Goal: Answer question/provide support: Answer question/provide support

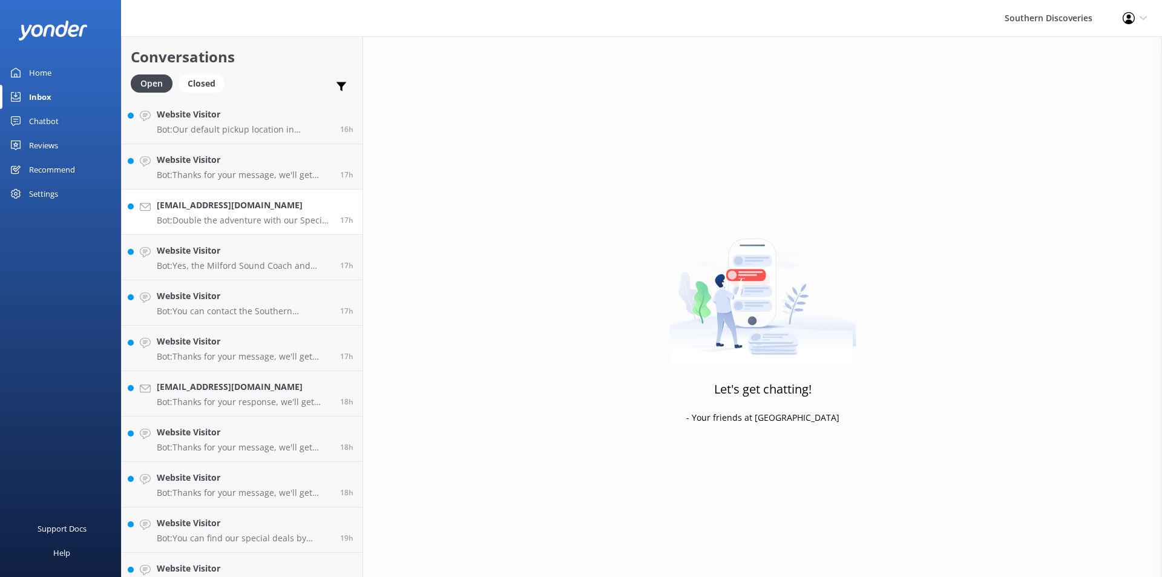
scroll to position [522, 0]
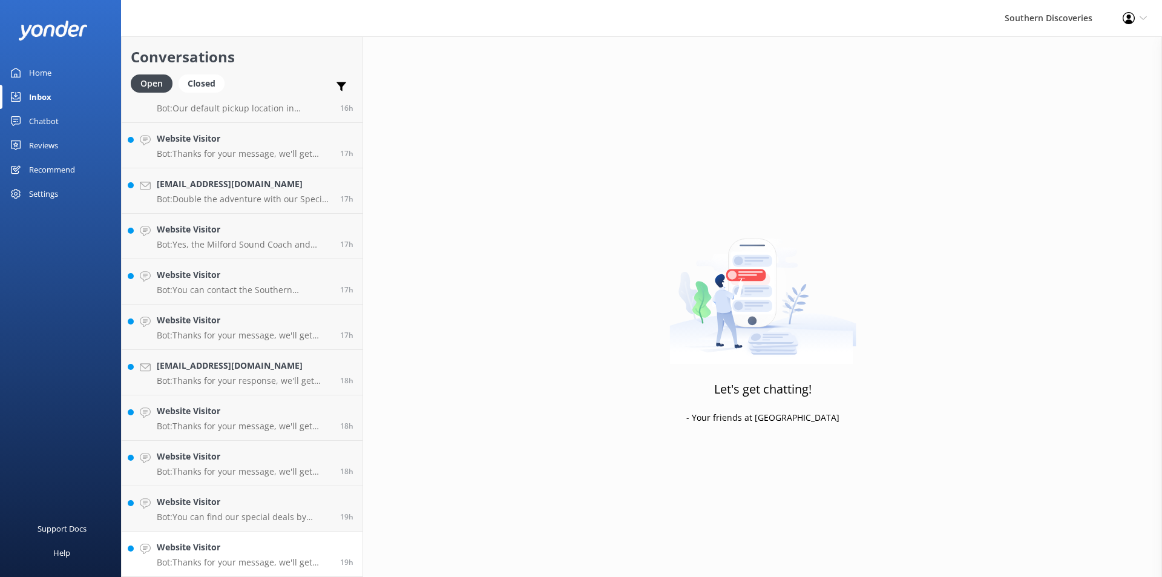
click at [180, 548] on h4 "Website Visitor" at bounding box center [244, 547] width 174 height 13
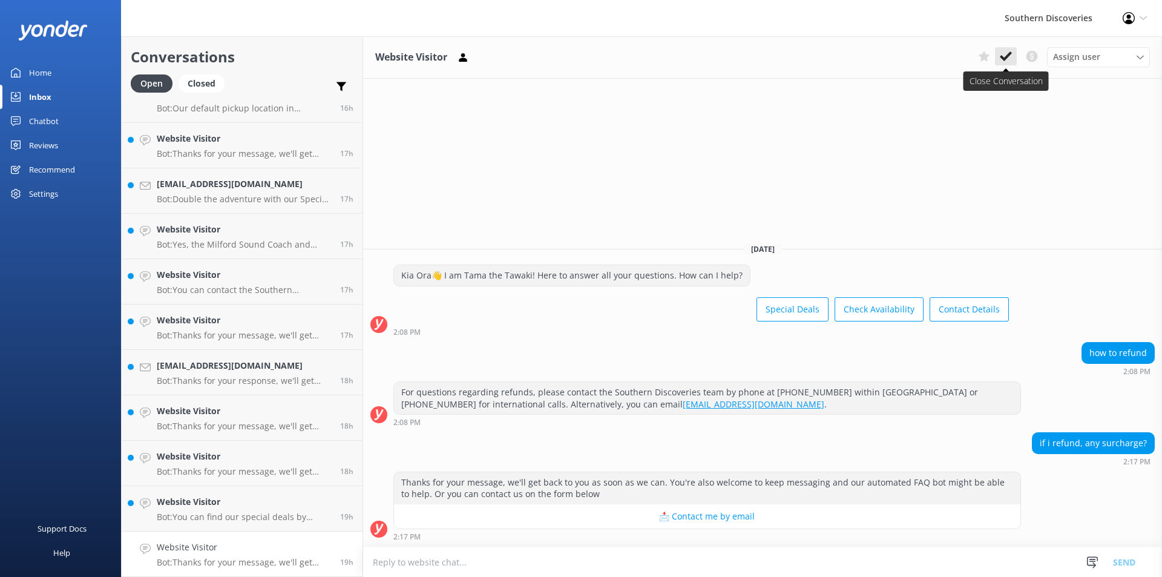
click at [1006, 58] on use at bounding box center [1006, 56] width 12 height 10
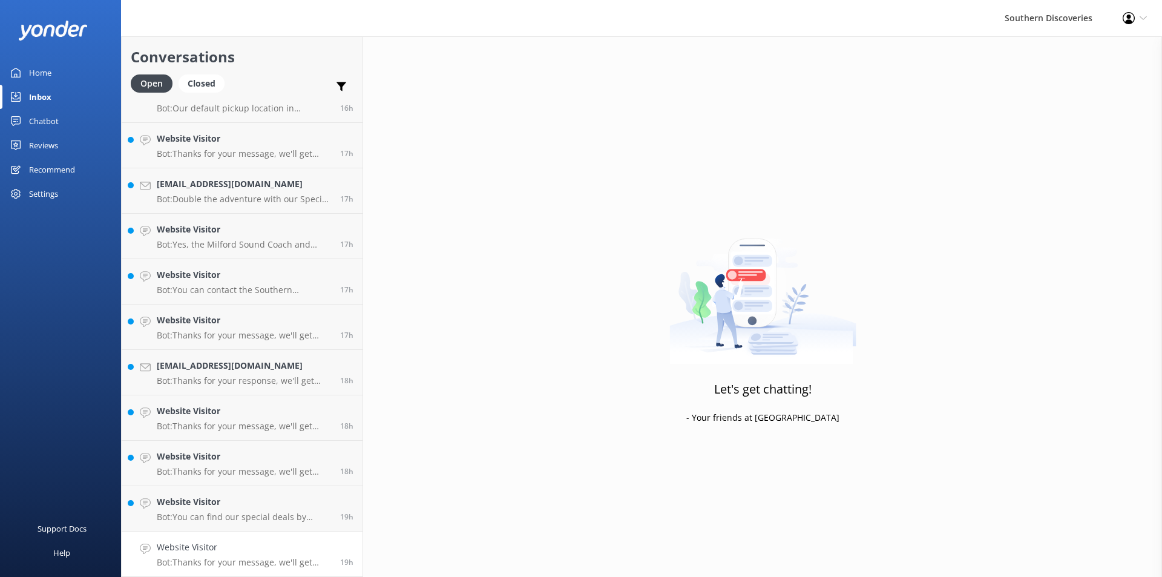
scroll to position [476, 0]
click at [231, 559] on p "Bot: You can find our special deals by visiting [URL][DOMAIN_NAME]." at bounding box center [244, 562] width 174 height 11
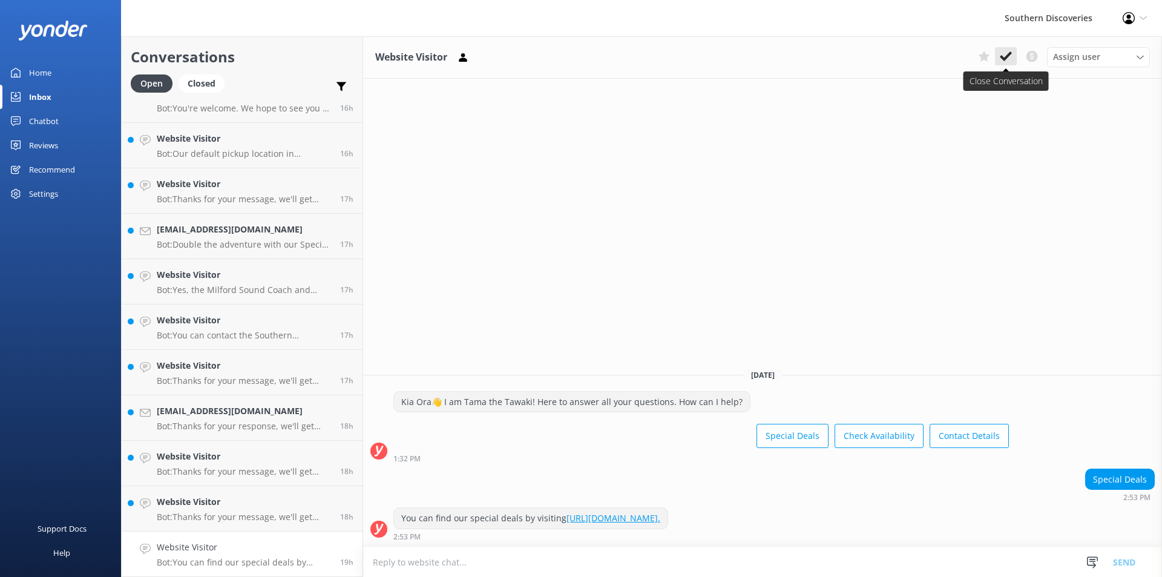
click at [1006, 54] on icon at bounding box center [1006, 56] width 12 height 12
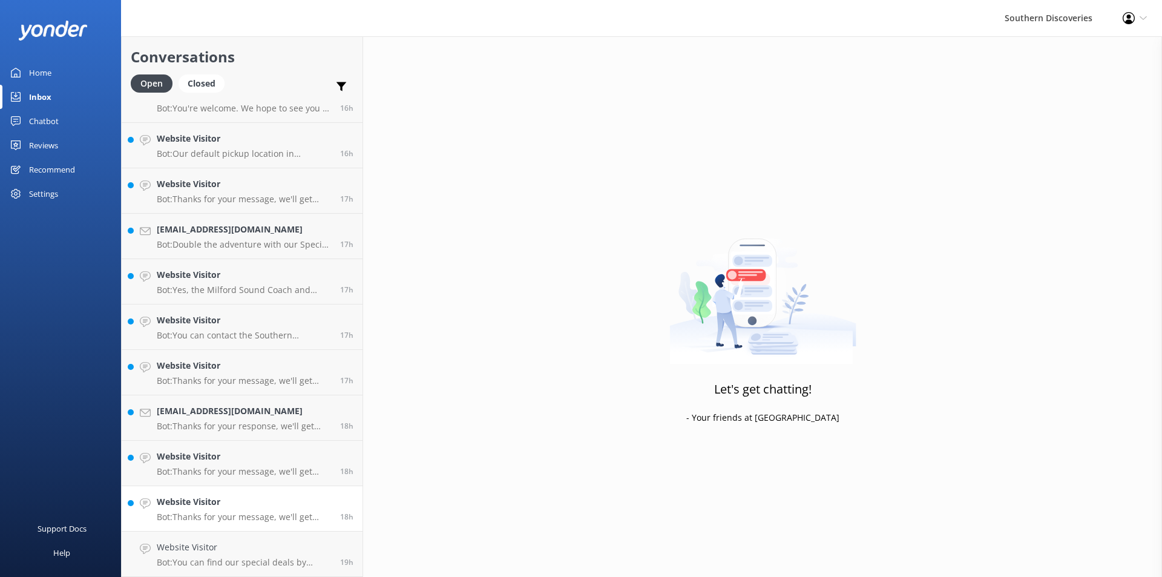
scroll to position [431, 0]
click at [252, 549] on h4 "Website Visitor" at bounding box center [244, 547] width 174 height 13
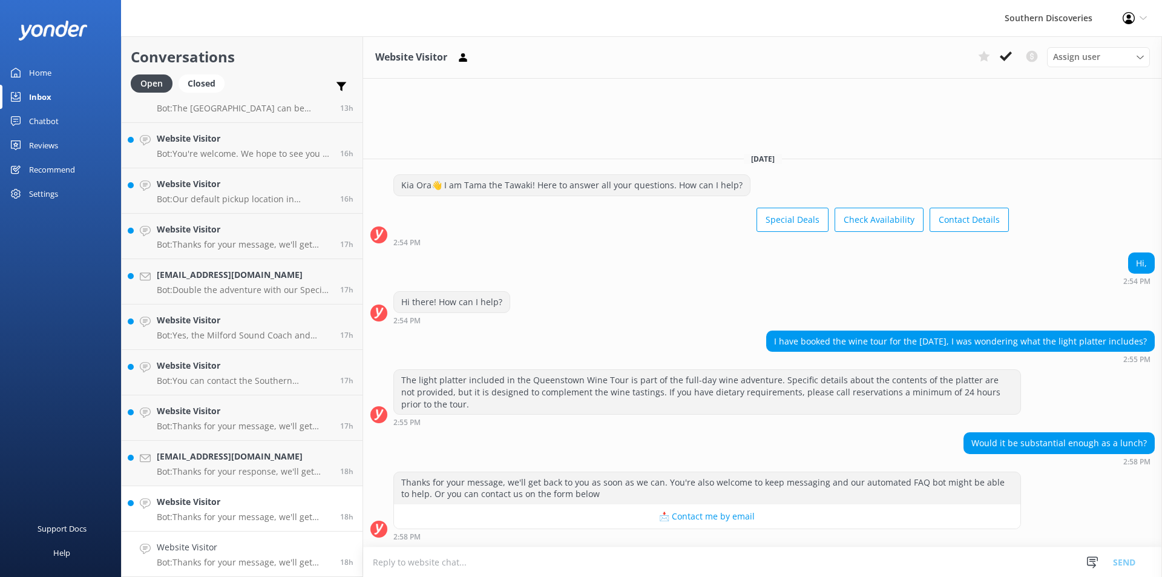
click at [261, 513] on p "Bot: Thanks for your message, we'll get back to you as soon as we can. You're a…" at bounding box center [244, 517] width 174 height 11
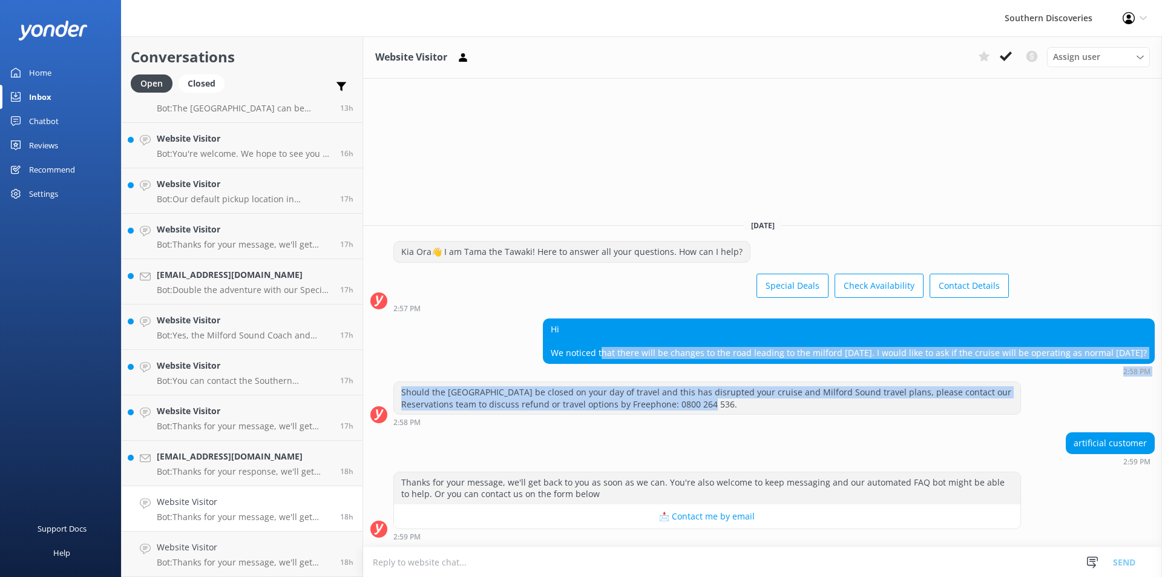
drag, startPoint x: 595, startPoint y: 348, endPoint x: 1056, endPoint y: 413, distance: 465.9
click at [1056, 413] on div "[DATE] [PERSON_NAME]👋 I am Tama the Tawaki! Here to answer all your questions. …" at bounding box center [762, 377] width 799 height 337
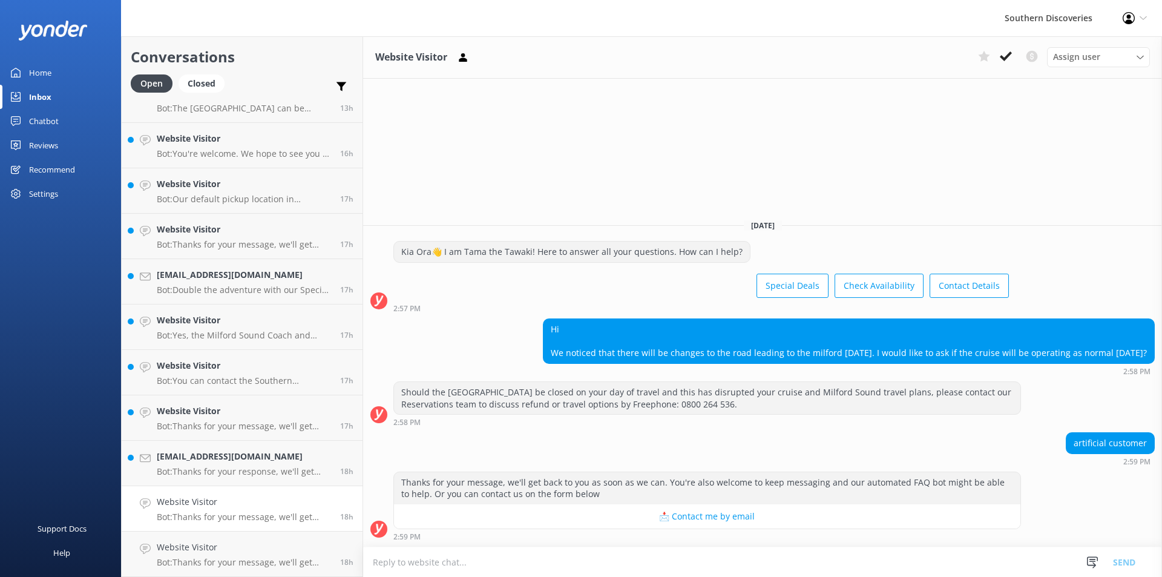
click at [1010, 438] on div "artificial customer 2:59 PM" at bounding box center [762, 448] width 799 height 33
click at [1008, 51] on icon at bounding box center [1006, 56] width 12 height 12
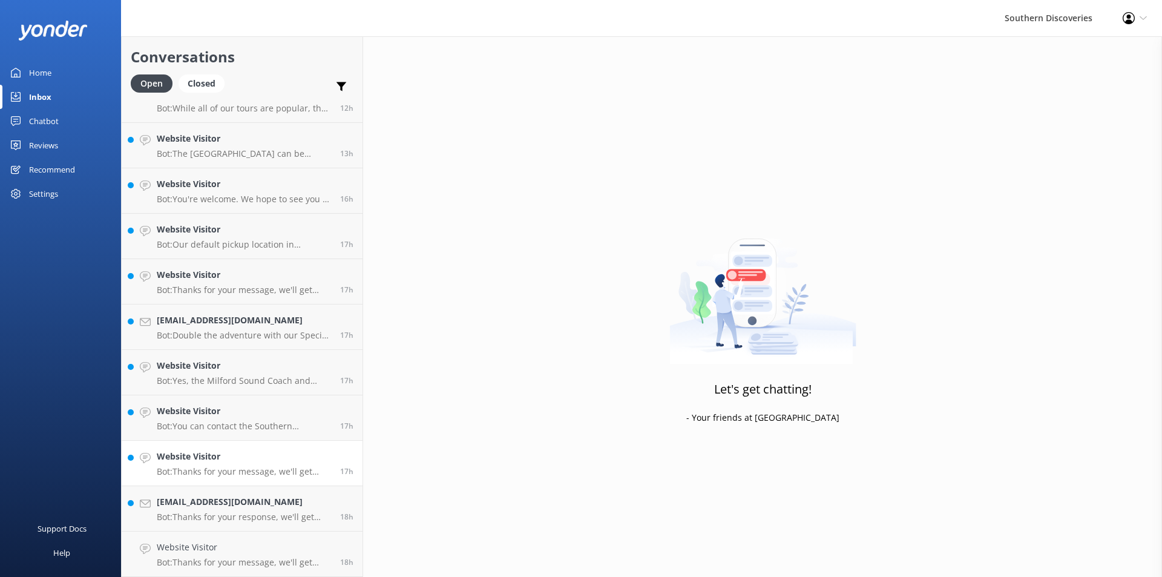
scroll to position [386, 0]
click at [235, 472] on p "Bot: Thanks for your message, we'll get back to you as soon as we can. You're a…" at bounding box center [244, 471] width 174 height 11
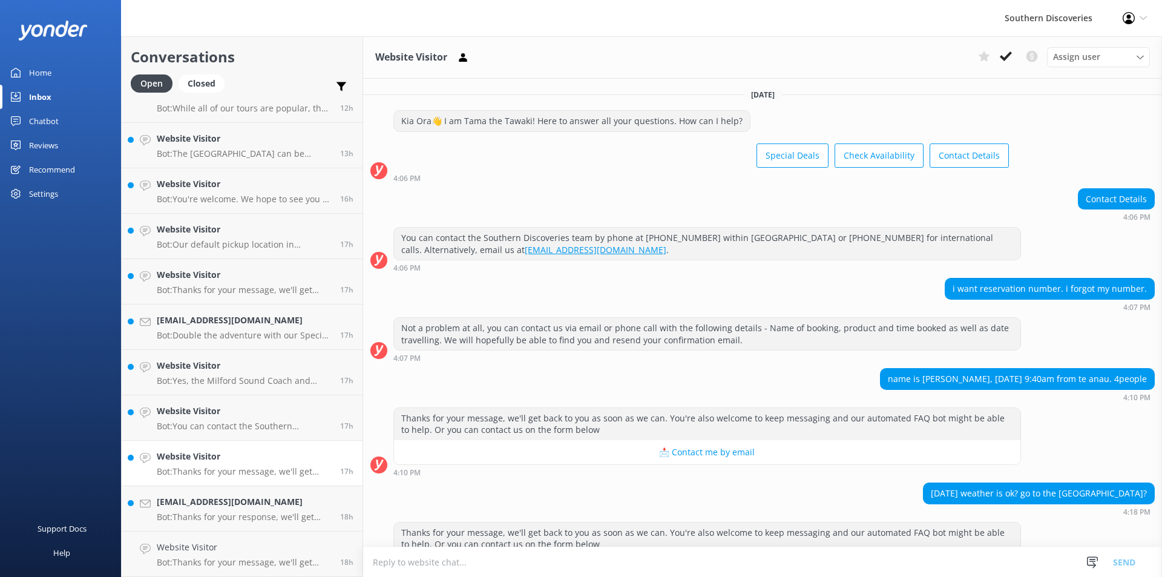
scroll to position [50, 0]
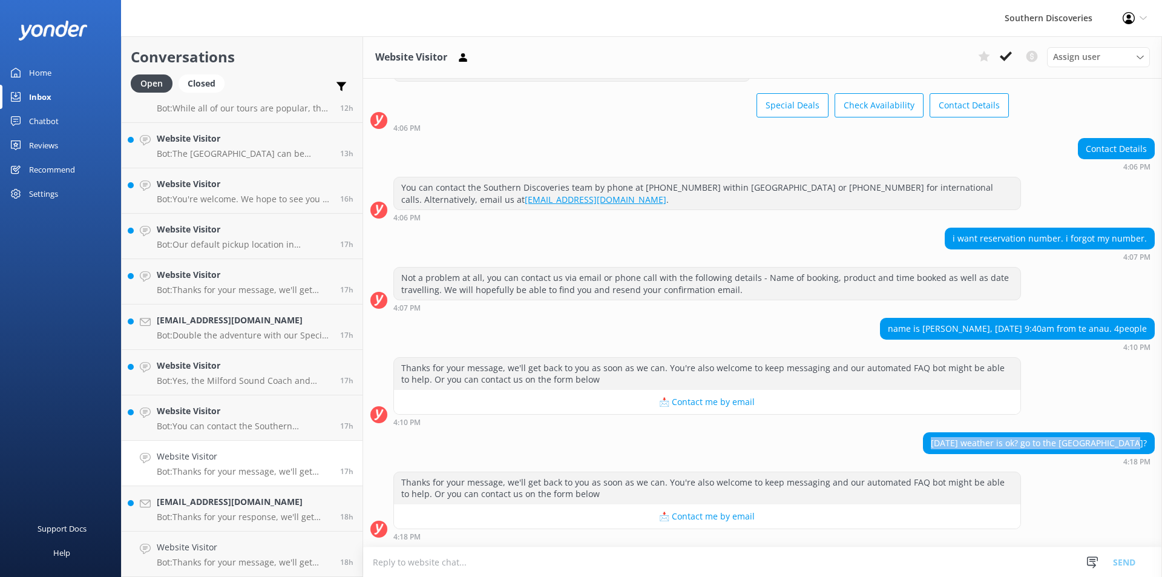
drag, startPoint x: 942, startPoint y: 443, endPoint x: 1141, endPoint y: 449, distance: 198.7
click at [1141, 449] on div "[DATE] weather is ok? go to the [GEOGRAPHIC_DATA]?" at bounding box center [1039, 443] width 231 height 21
click at [1141, 446] on div "[DATE] weather is ok? go to the [GEOGRAPHIC_DATA]?" at bounding box center [1039, 443] width 231 height 21
click at [278, 335] on p "Bot: Double the adventure with our Special Deals! Visit [URL][DOMAIN_NAME]." at bounding box center [244, 335] width 174 height 11
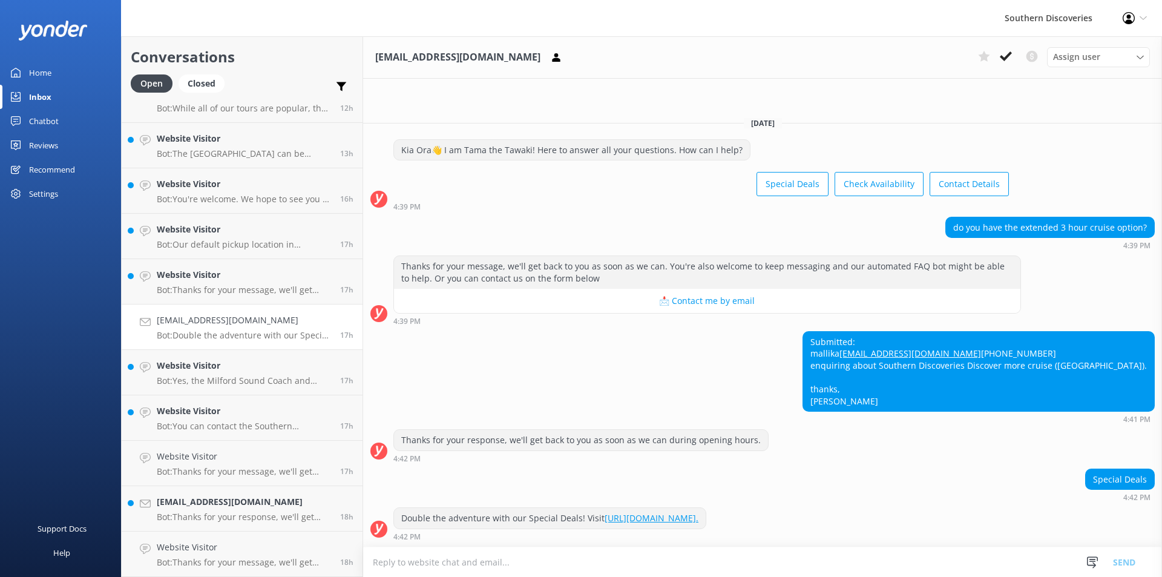
scroll to position [7, 0]
click at [244, 233] on h4 "Website Visitor" at bounding box center [244, 229] width 174 height 13
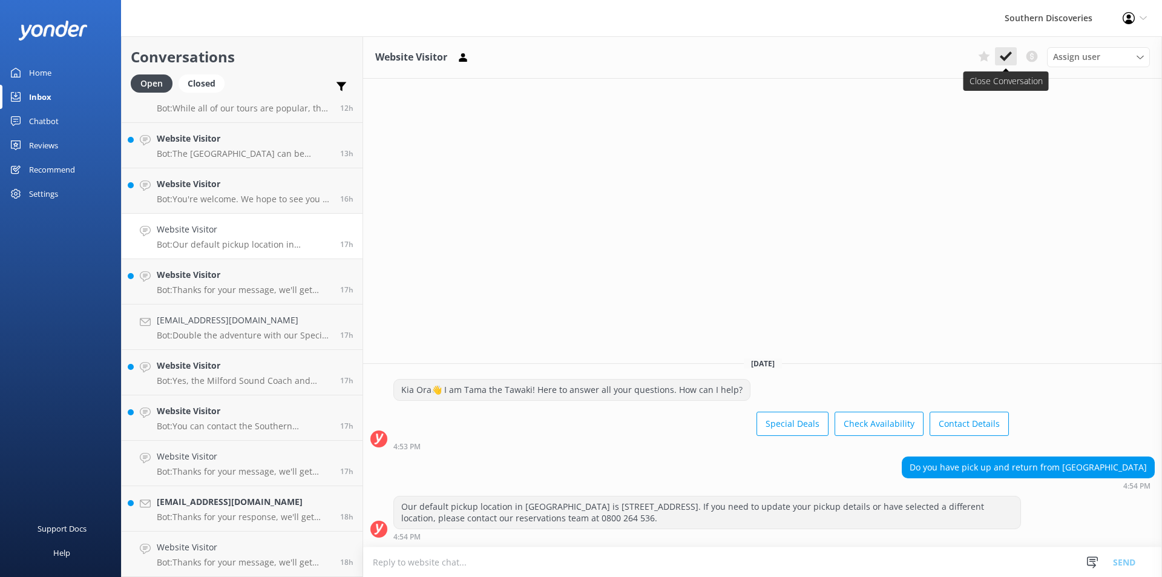
click at [1004, 56] on icon at bounding box center [1006, 56] width 12 height 12
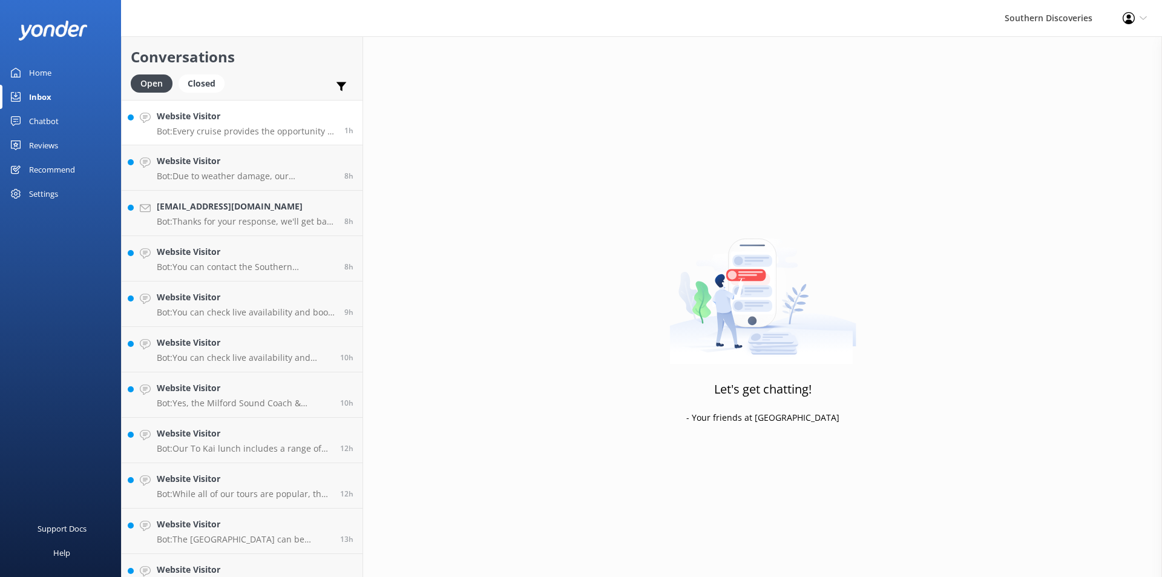
click at [260, 134] on p "Bot: Every cruise provides the opportunity to view wildlife, but we cannot guar…" at bounding box center [246, 131] width 179 height 11
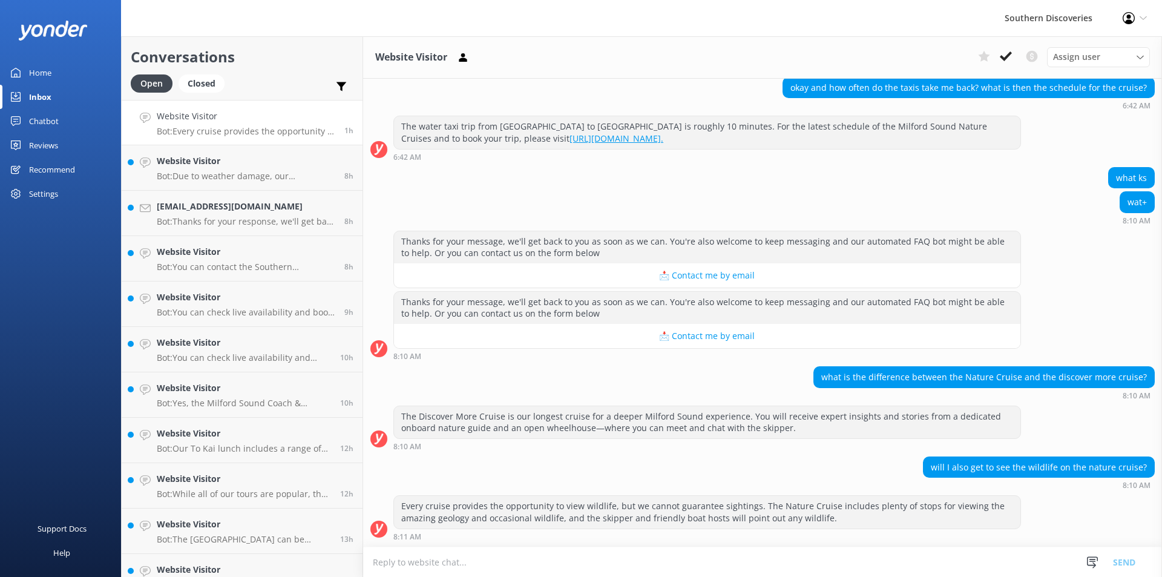
scroll to position [122, 0]
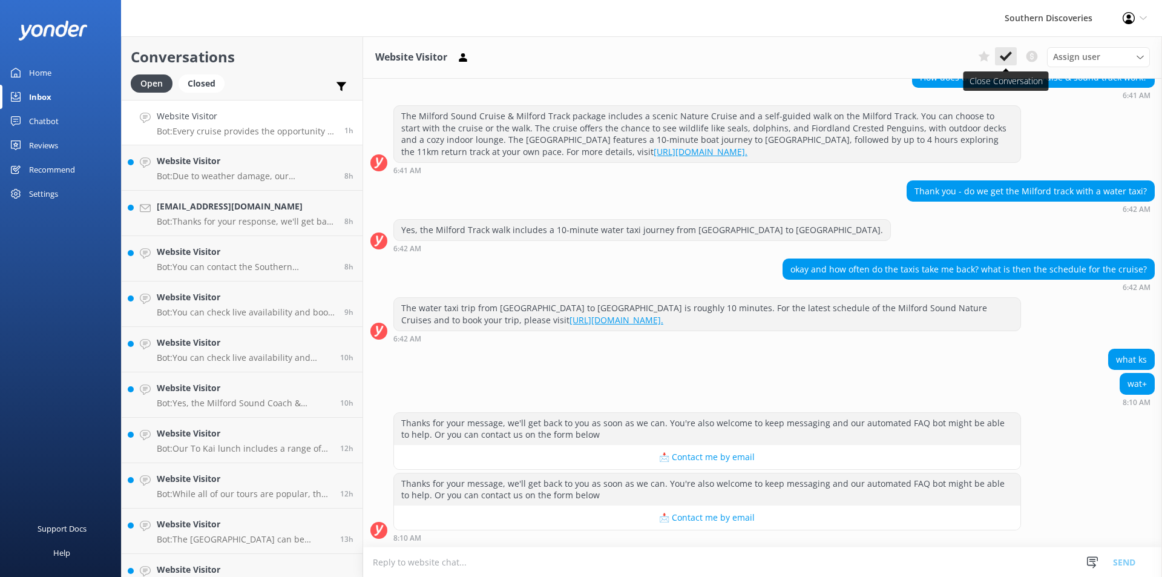
click at [1009, 54] on use at bounding box center [1006, 56] width 12 height 10
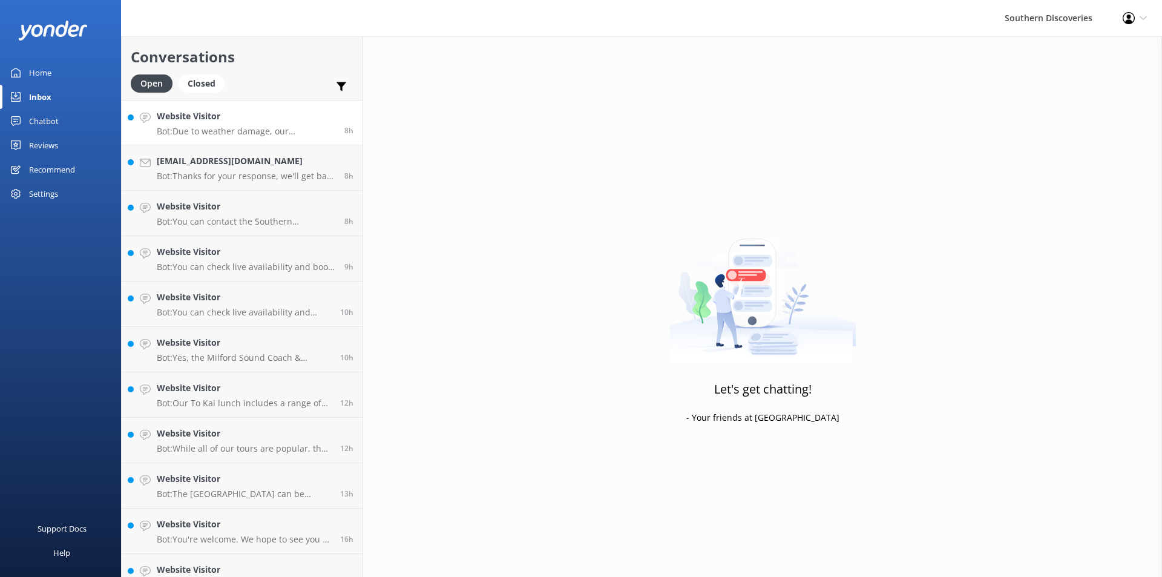
click at [240, 116] on h4 "Website Visitor" at bounding box center [246, 116] width 179 height 13
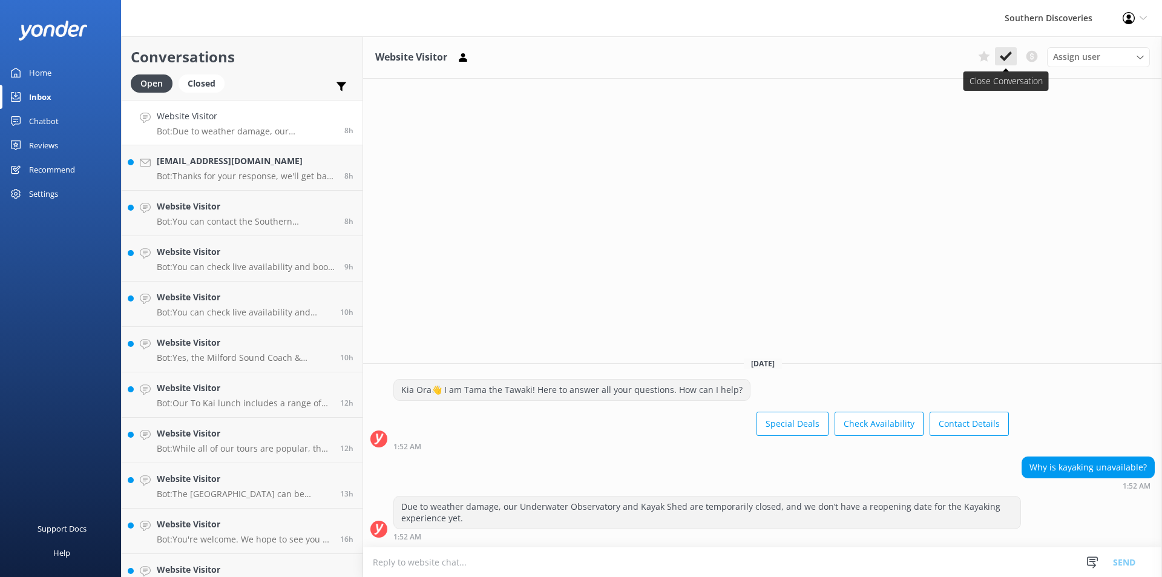
click at [1009, 61] on icon at bounding box center [1006, 56] width 12 height 12
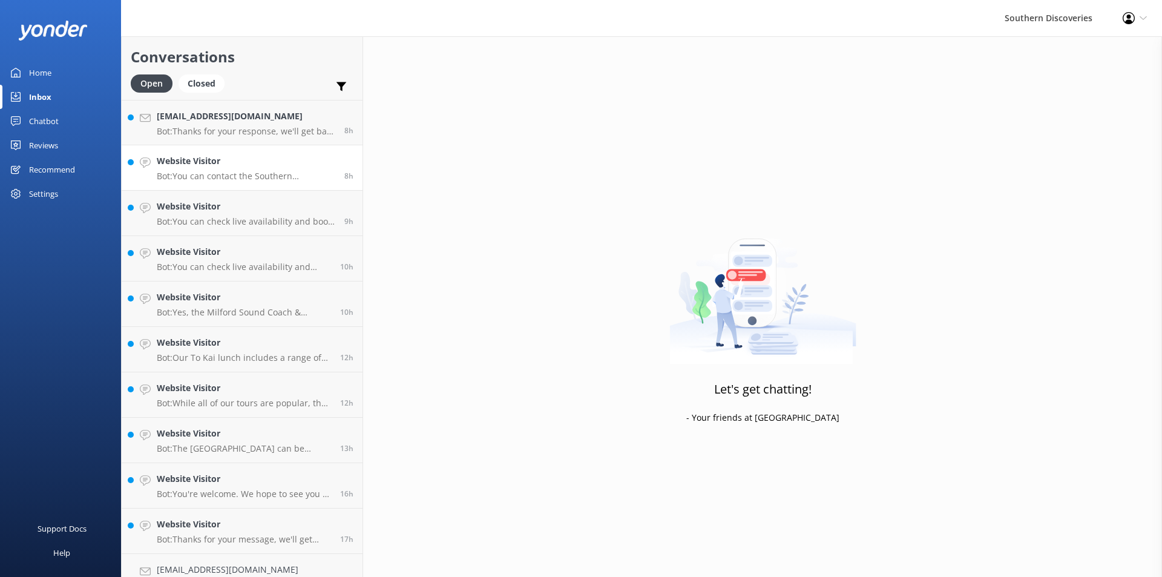
click at [250, 164] on h4 "Website Visitor" at bounding box center [246, 160] width 179 height 13
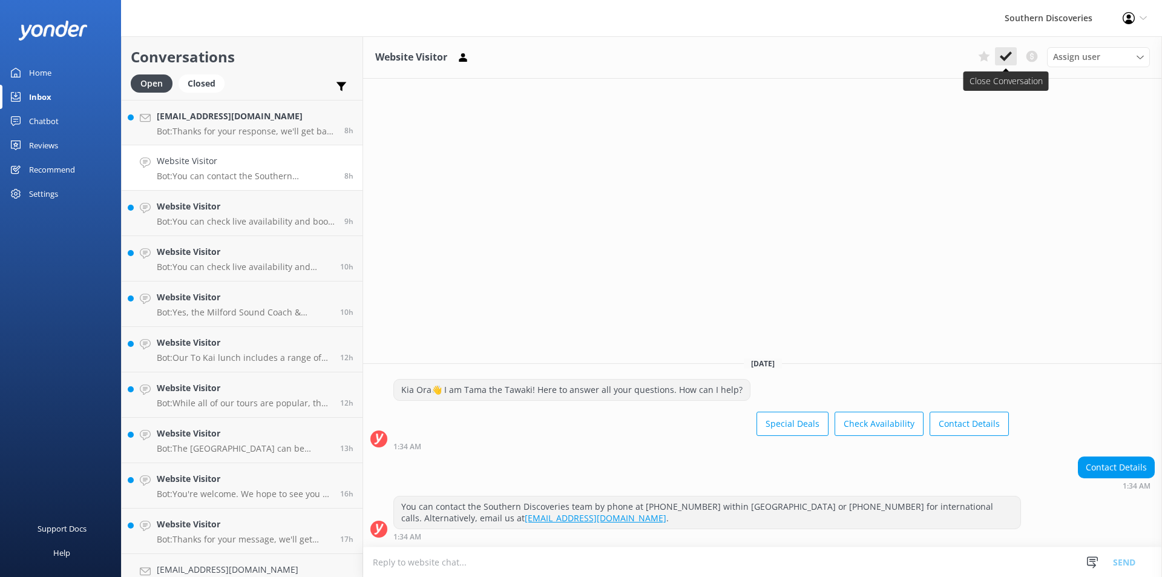
click at [1005, 57] on icon at bounding box center [1006, 56] width 12 height 12
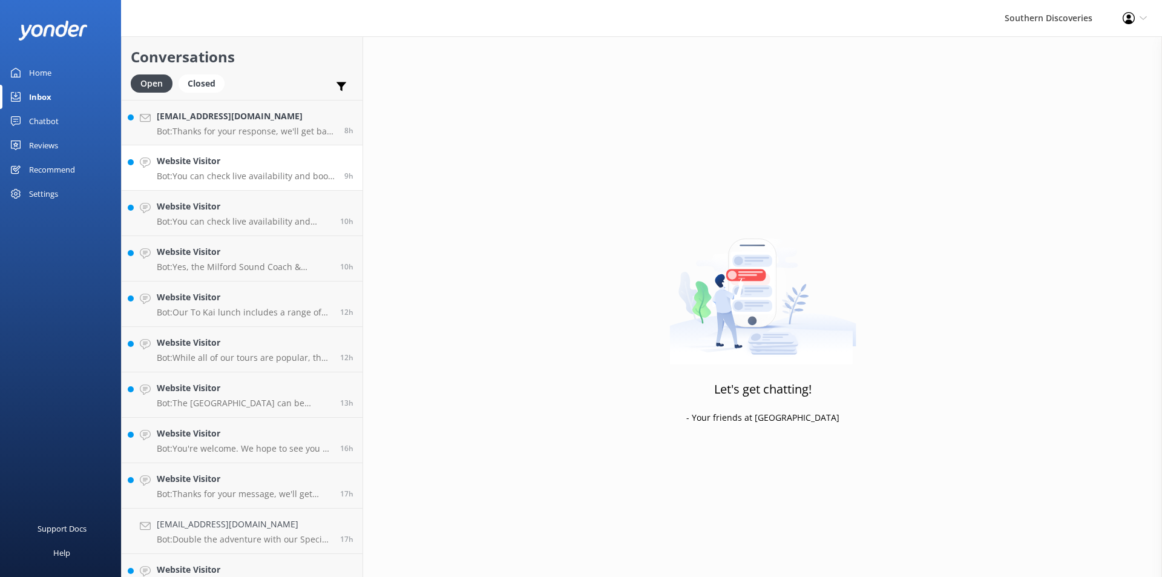
click at [247, 177] on p "Bot: You can check live availability and book your Milford Sound adventure on o…" at bounding box center [246, 176] width 179 height 11
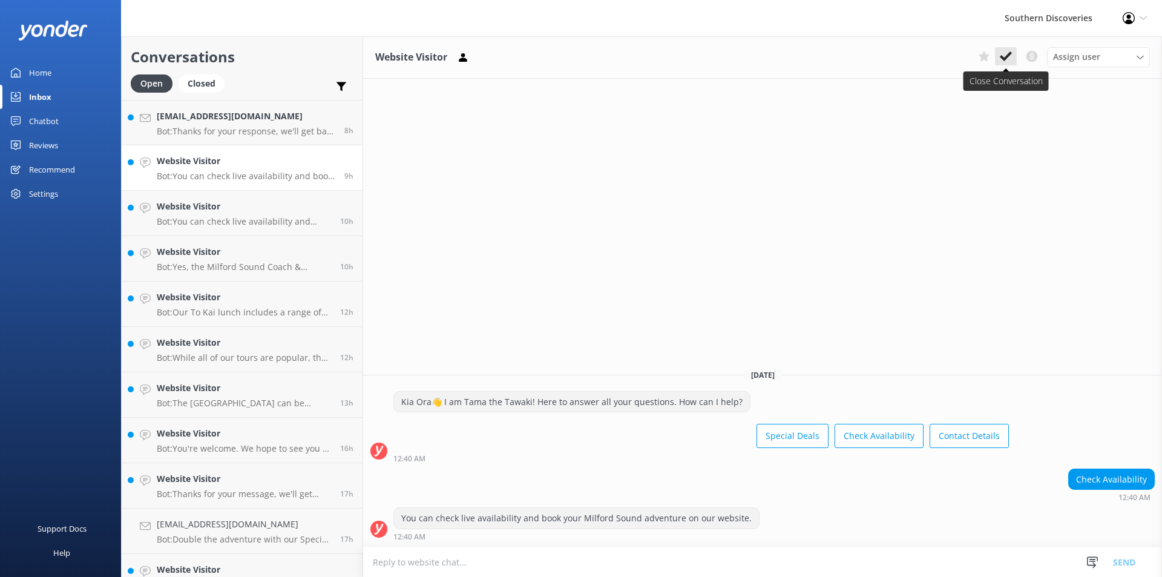
click at [1010, 56] on use at bounding box center [1006, 56] width 12 height 10
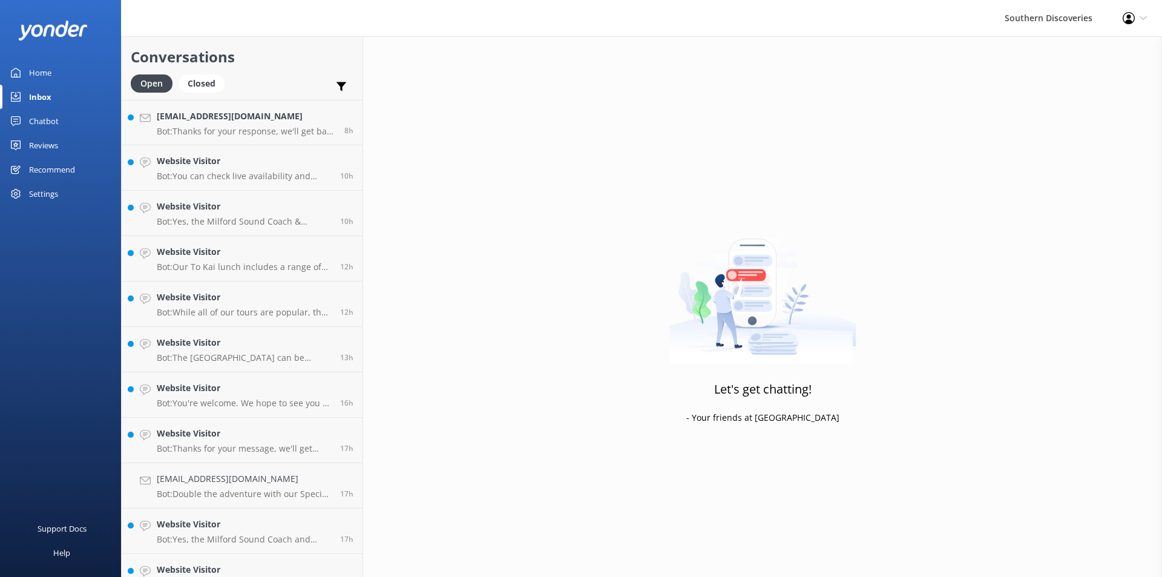
click at [219, 169] on div "Website Visitor Bot: You can check live availability and book your Milford Soun…" at bounding box center [244, 167] width 174 height 27
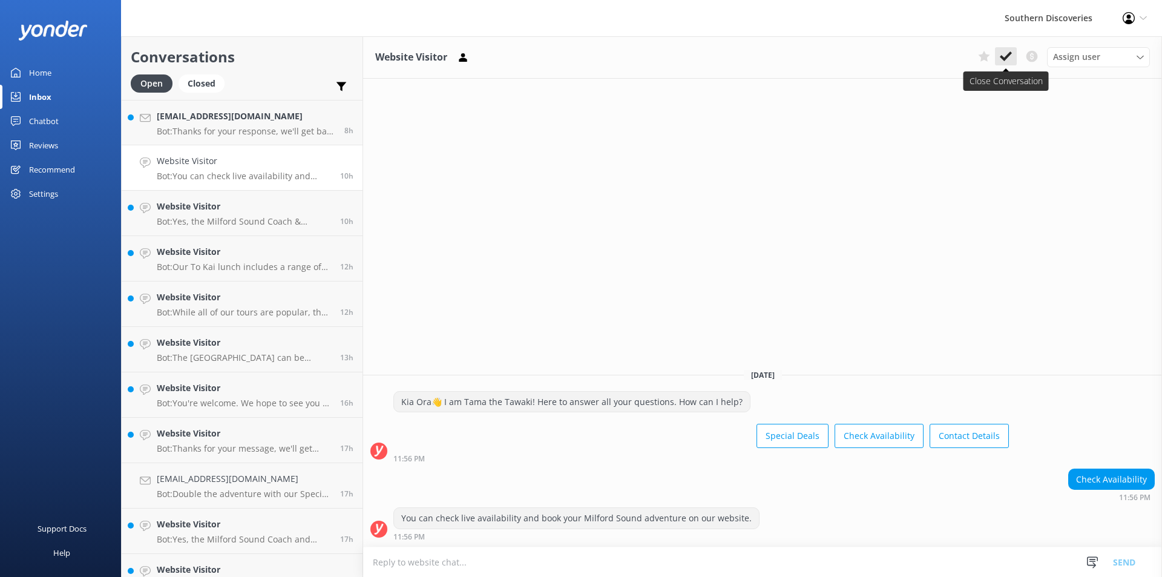
click at [1007, 57] on use at bounding box center [1006, 56] width 12 height 10
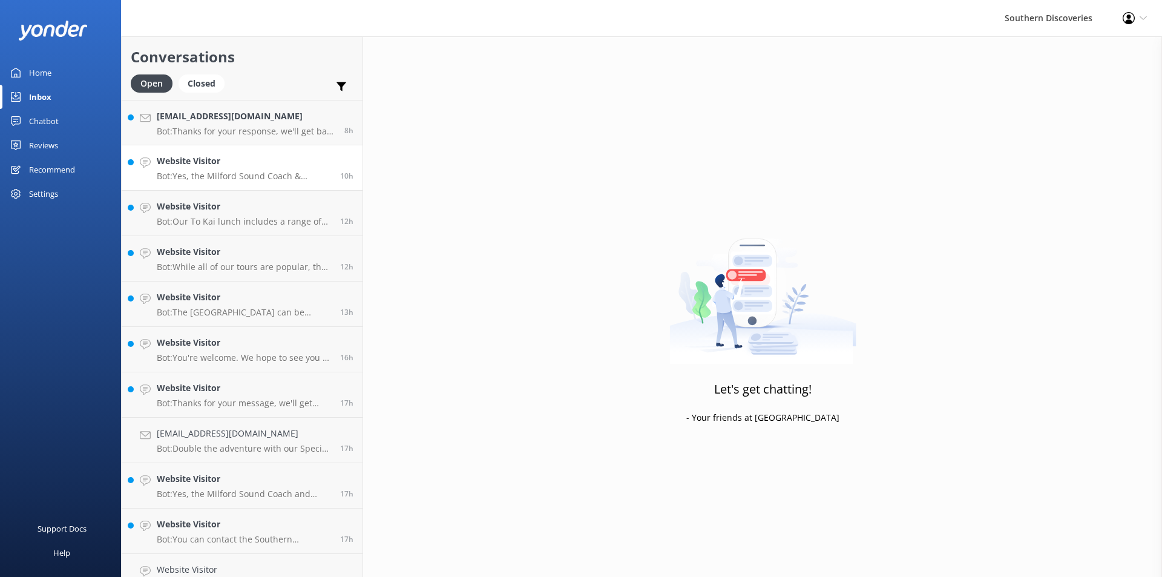
click at [214, 173] on p "Bot: Yes, the Milford Sound Coach & Nature Cruise includes free pick-up and dro…" at bounding box center [244, 176] width 174 height 11
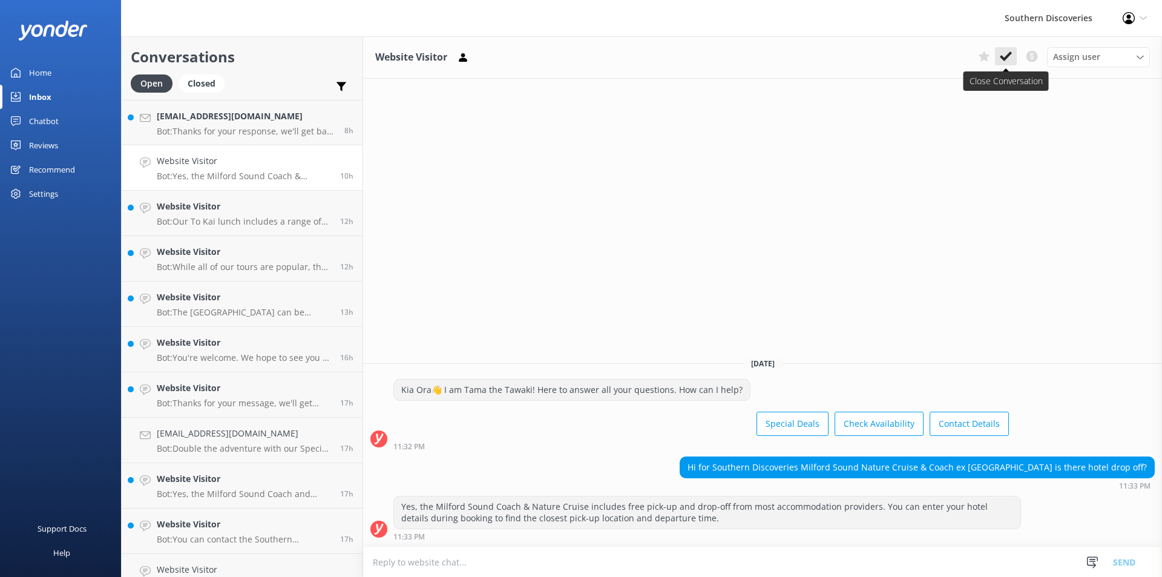
click at [1003, 56] on use at bounding box center [1006, 56] width 12 height 10
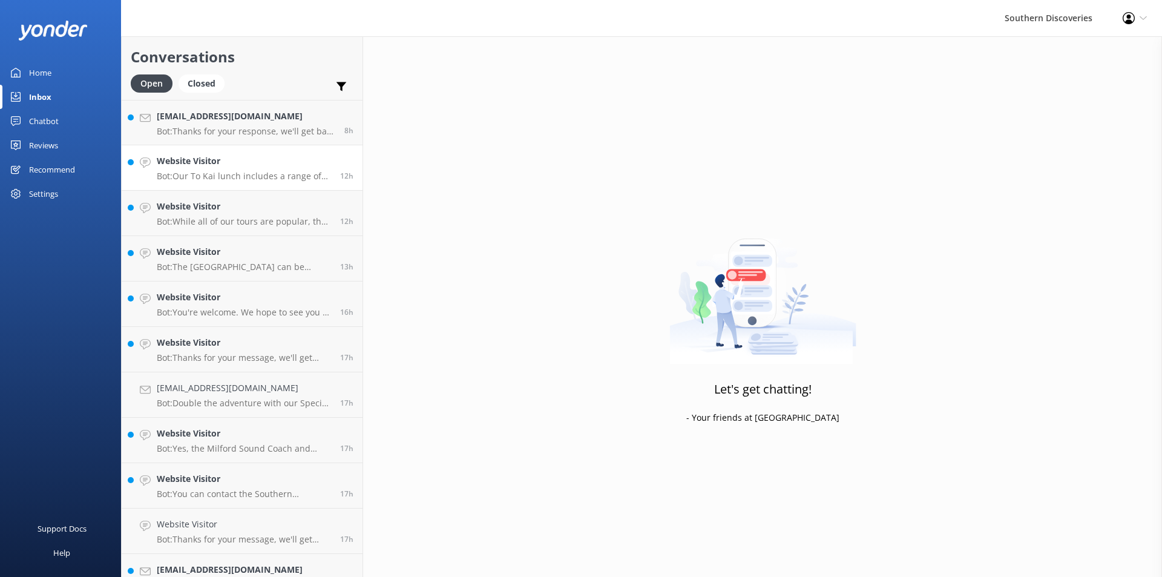
click at [202, 176] on p "Bot: Our To Kai lunch includes a range of meats, salads, and seasonal vegetable…" at bounding box center [244, 176] width 174 height 11
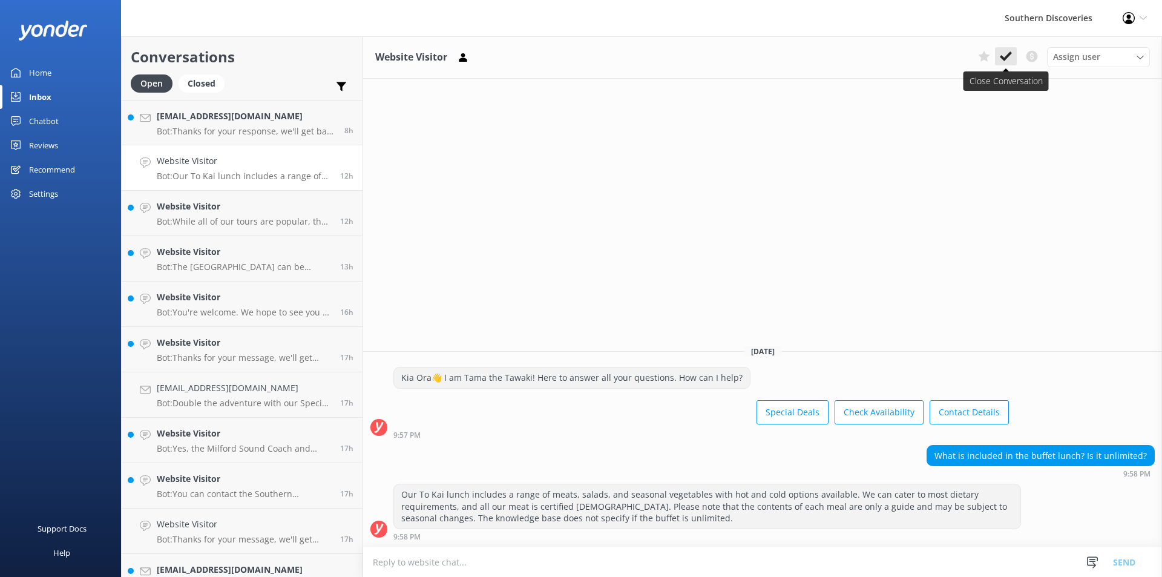
click at [1004, 59] on use at bounding box center [1006, 56] width 12 height 10
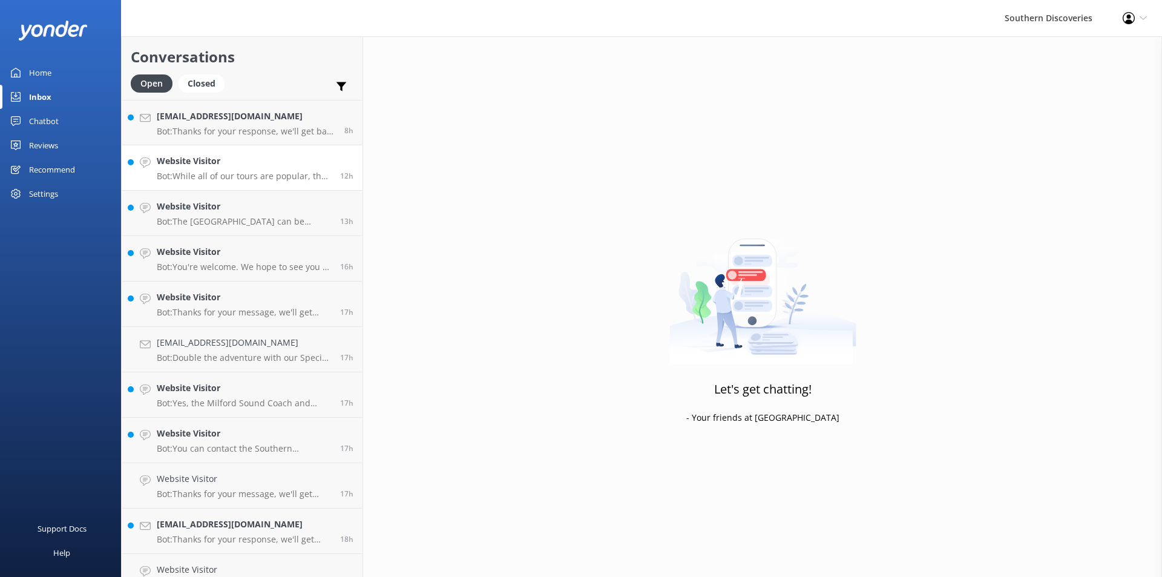
click at [237, 174] on p "Bot: While all of our tours are popular, the choice ultimately depends on your …" at bounding box center [244, 176] width 174 height 11
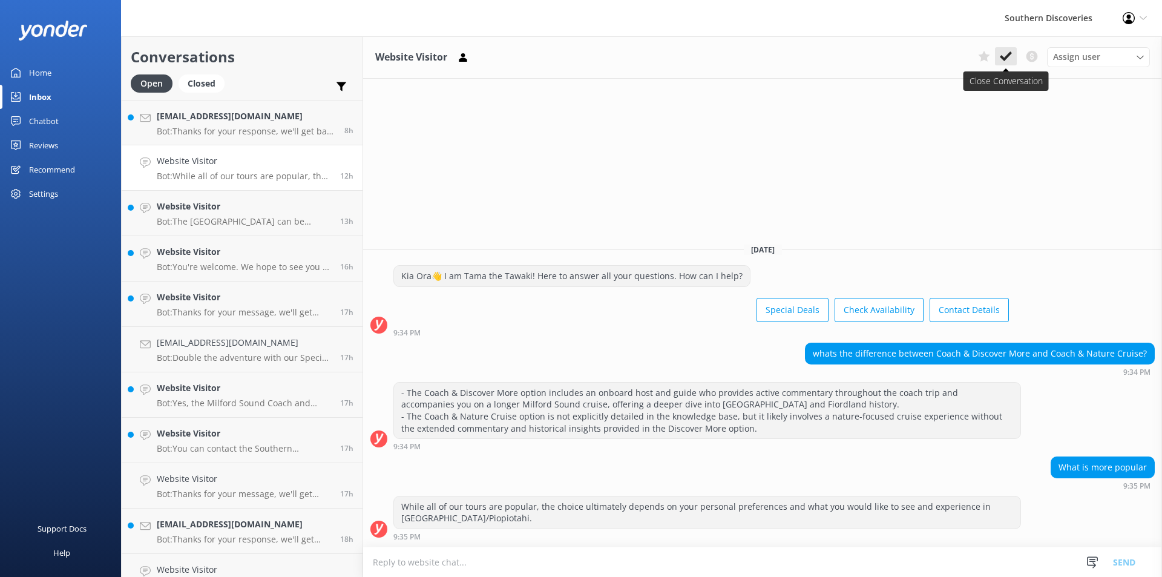
click at [1005, 58] on use at bounding box center [1006, 56] width 12 height 10
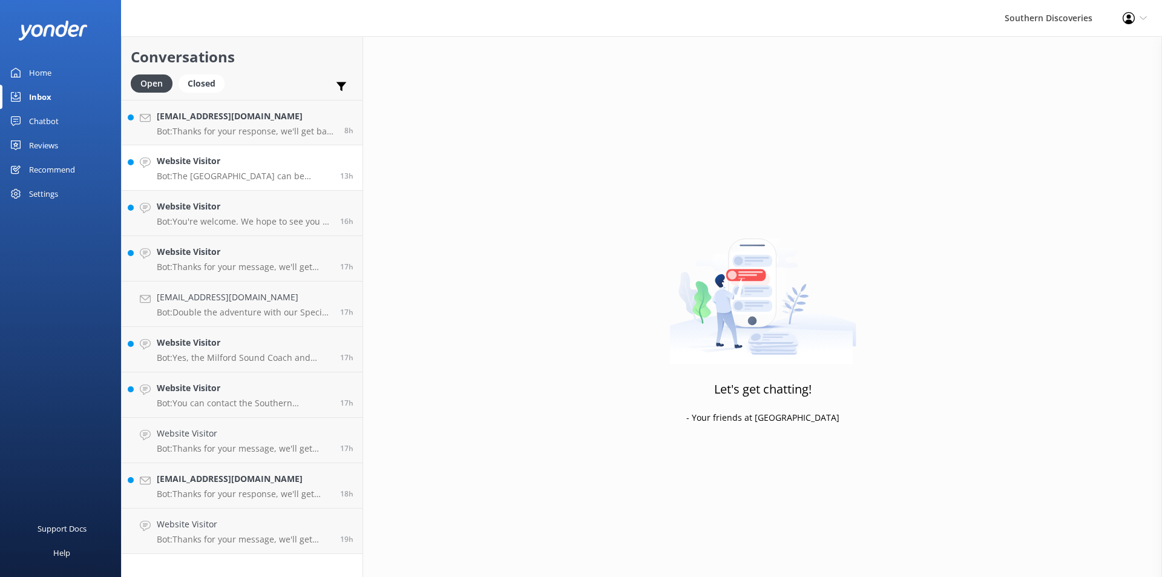
click at [229, 174] on p "Bot: [GEOGRAPHIC_DATA] can be closed with little or no warning at any time of y…" at bounding box center [244, 176] width 174 height 11
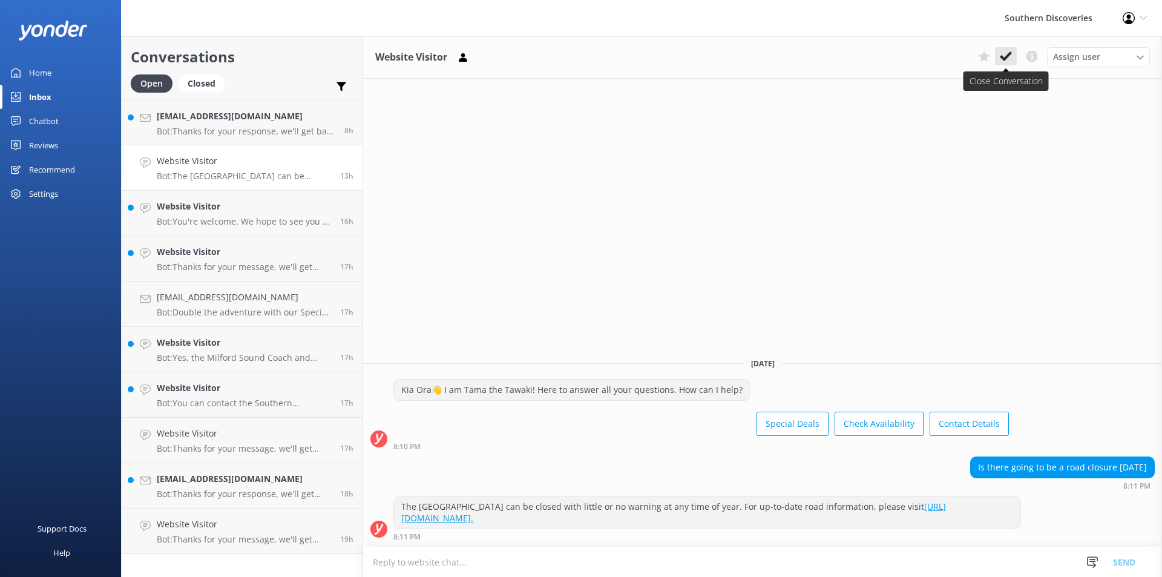
click at [1001, 56] on use at bounding box center [1006, 56] width 12 height 10
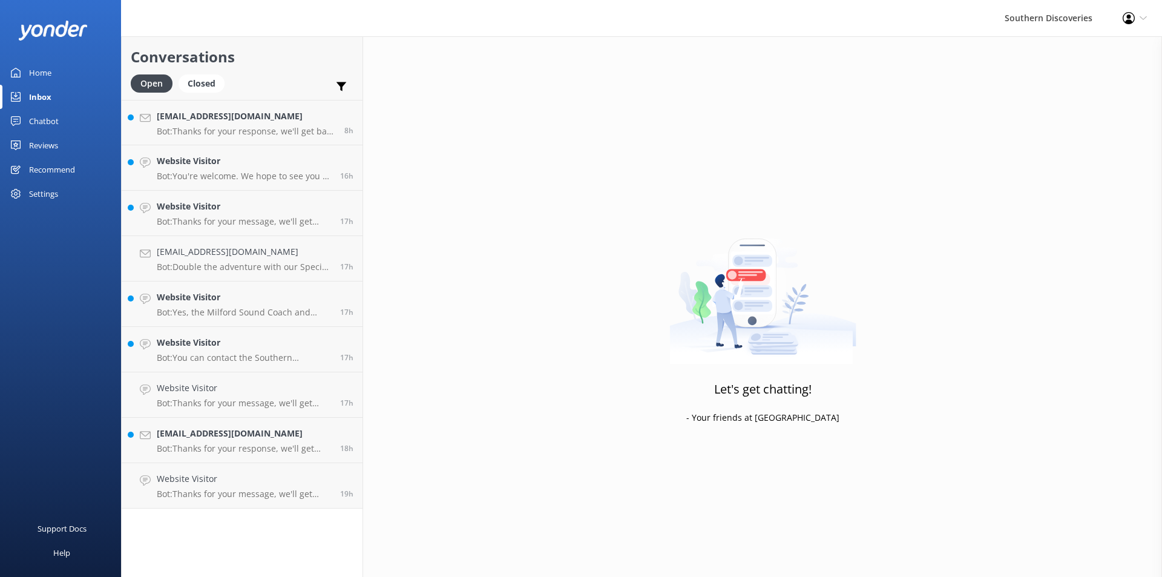
click at [196, 169] on div "Website Visitor Bot: You're welcome. We hope to see you at Southern Discoveries…" at bounding box center [244, 167] width 174 height 27
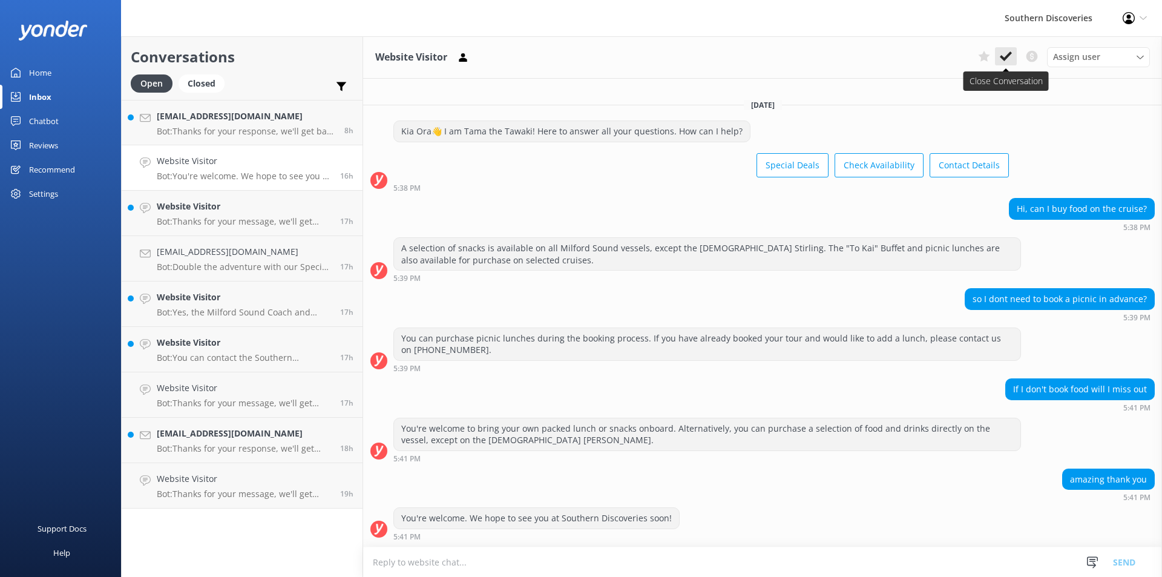
click at [1007, 54] on icon at bounding box center [1006, 56] width 12 height 12
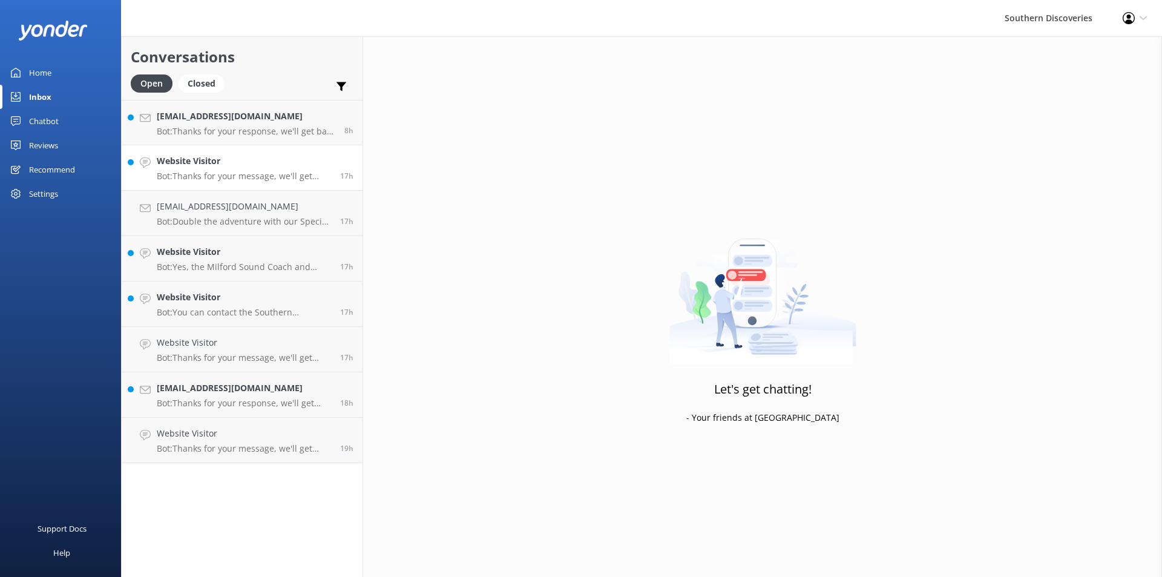
click at [246, 168] on div "Website Visitor Bot: Thanks for your message, we'll get back to you as soon as …" at bounding box center [244, 167] width 174 height 27
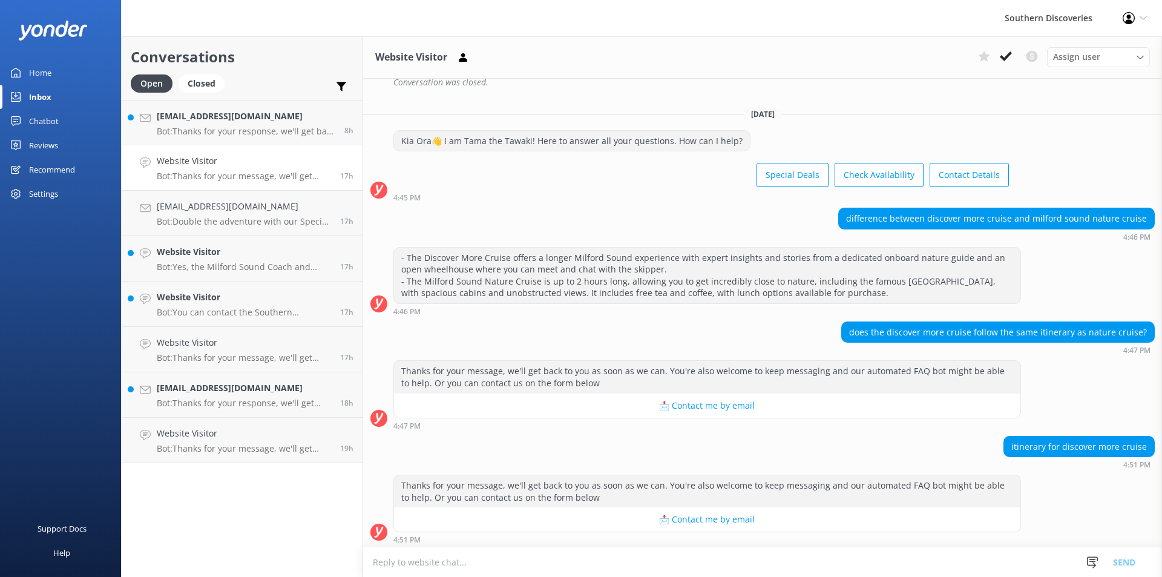
scroll to position [366, 0]
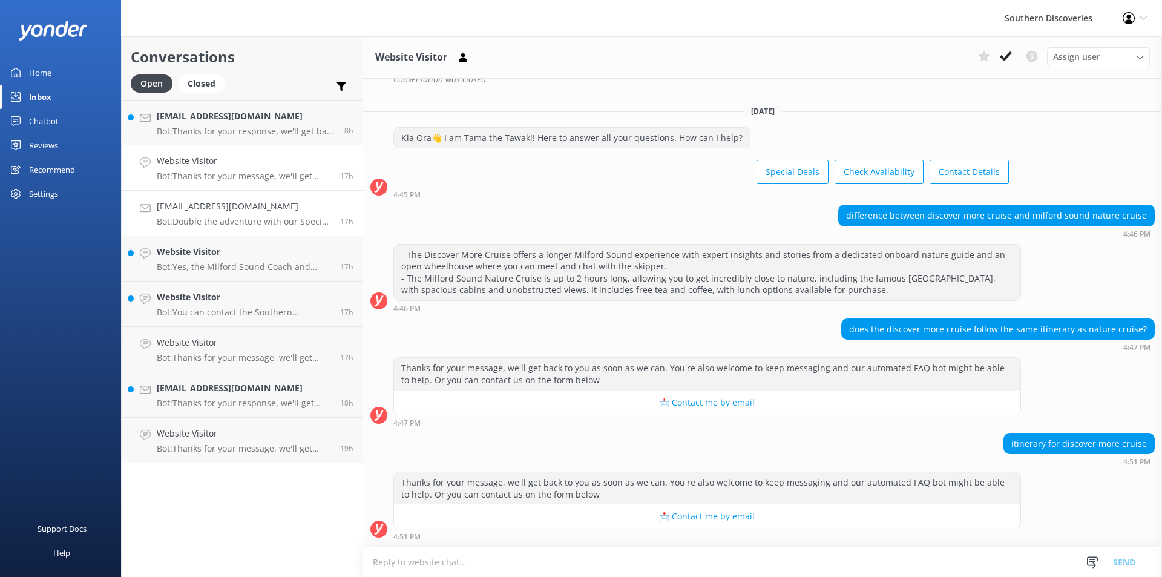
click at [216, 216] on div "[EMAIL_ADDRESS][DOMAIN_NAME] Bot: Double the adventure with our Special Deals! …" at bounding box center [244, 213] width 174 height 27
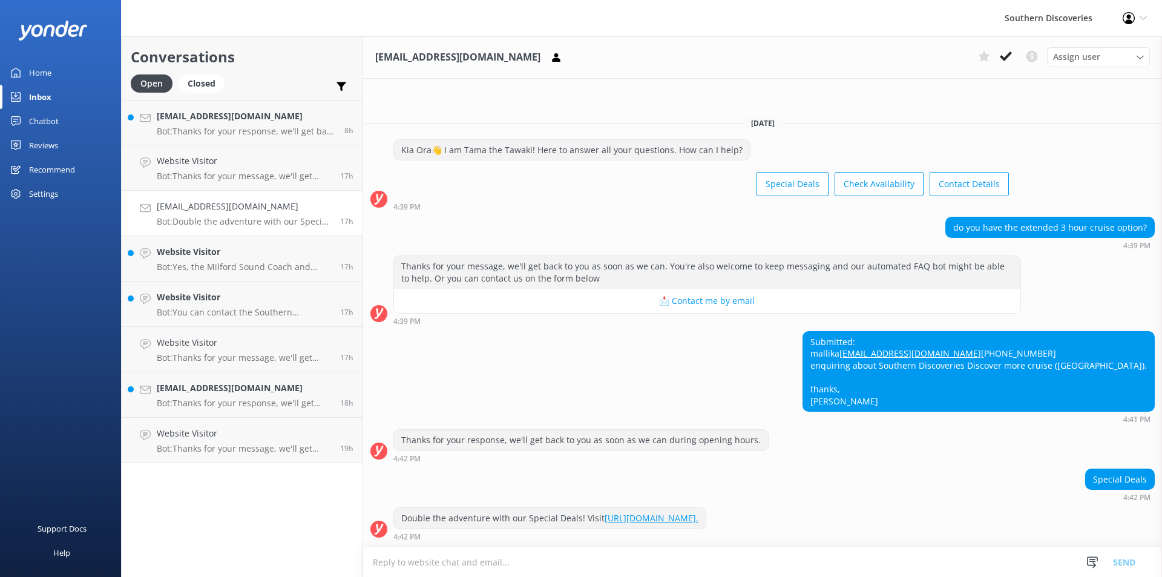
scroll to position [7, 0]
click at [186, 265] on p "Bot: Yes, the Milford Sound Coach and Cruise from [GEOGRAPHIC_DATA] includes a …" at bounding box center [244, 267] width 174 height 11
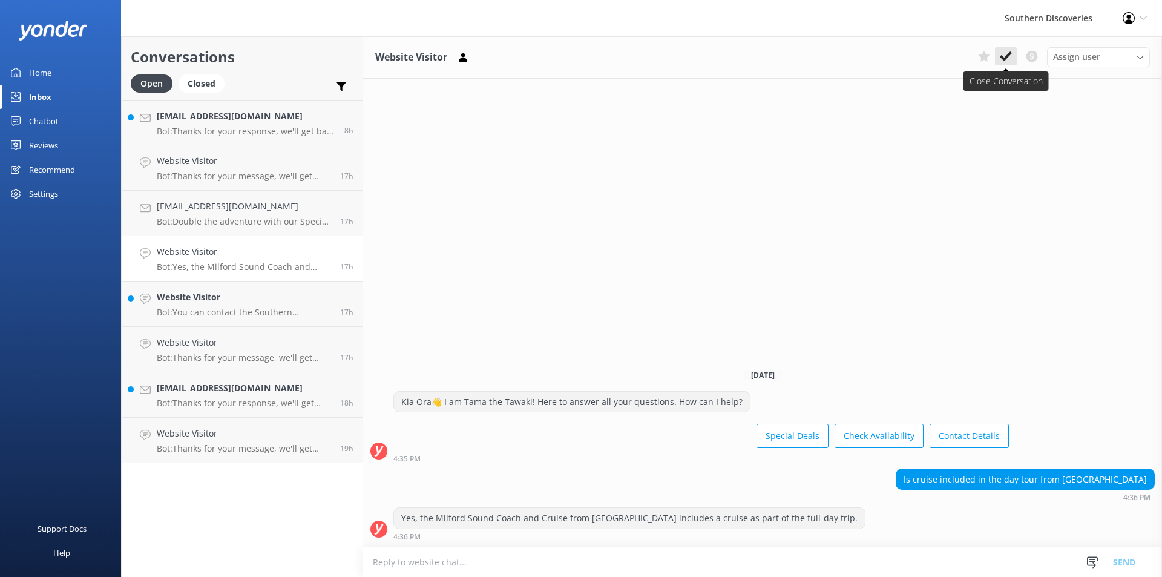
click at [1009, 59] on icon at bounding box center [1006, 56] width 12 height 12
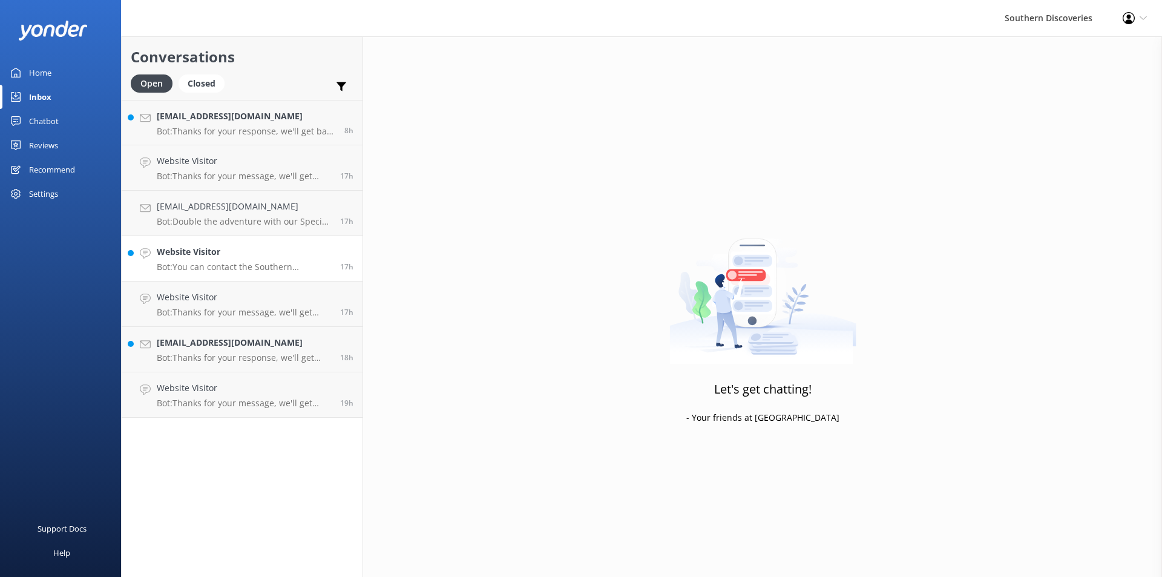
click at [242, 272] on link "Website Visitor Bot: You can contact the Southern Discoveries team by phone at …" at bounding box center [242, 258] width 241 height 45
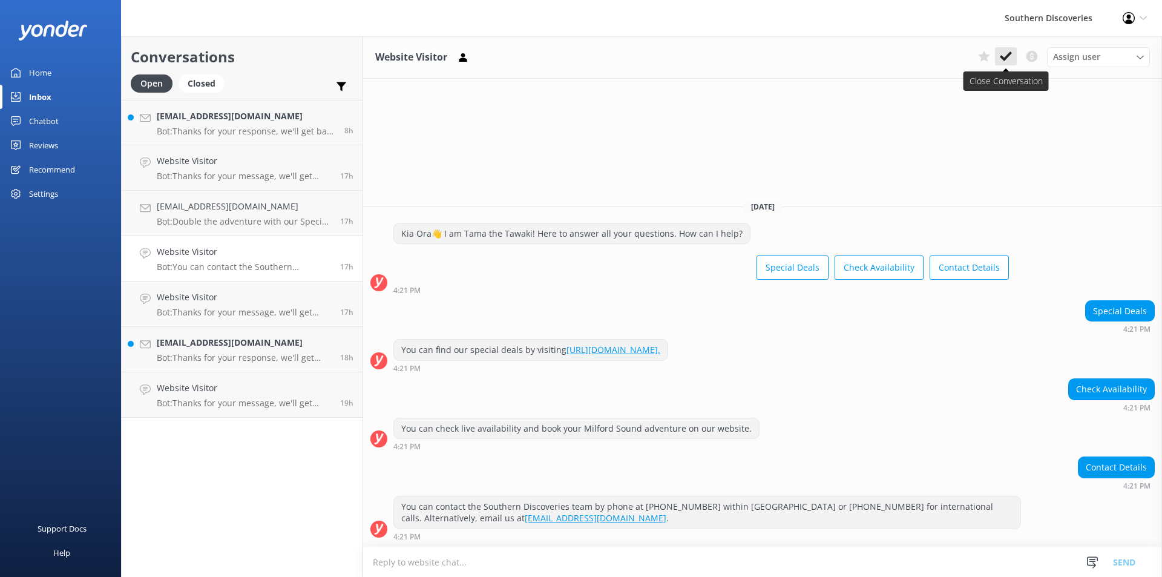
click at [1001, 56] on use at bounding box center [1006, 56] width 12 height 10
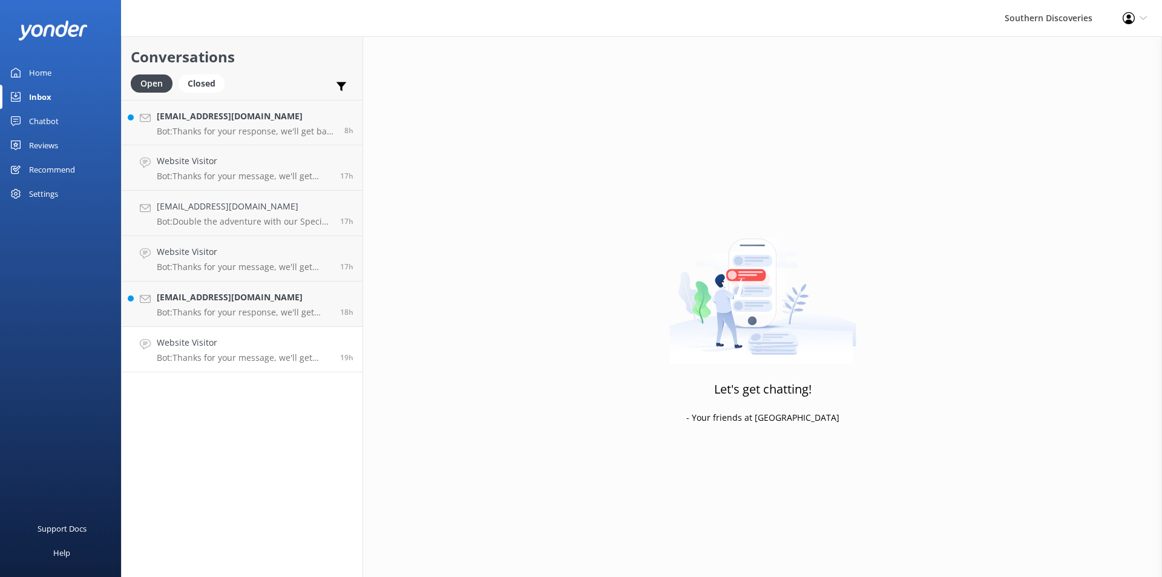
click at [292, 348] on h4 "Website Visitor" at bounding box center [244, 342] width 174 height 13
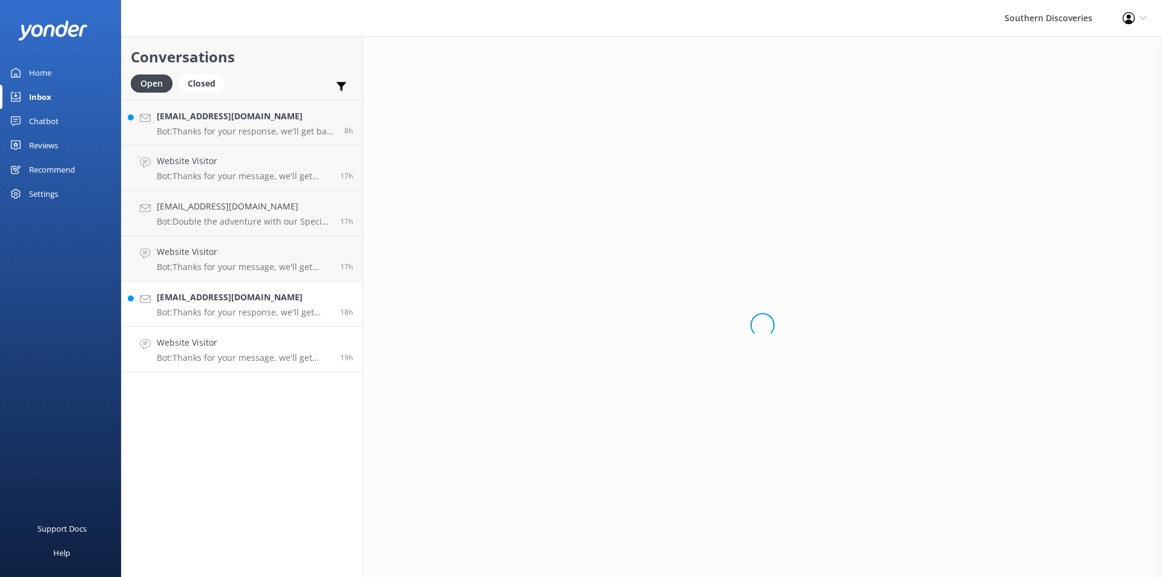
click at [309, 311] on p "Bot: Thanks for your response, we'll get back to you as soon as we can during o…" at bounding box center [244, 312] width 174 height 11
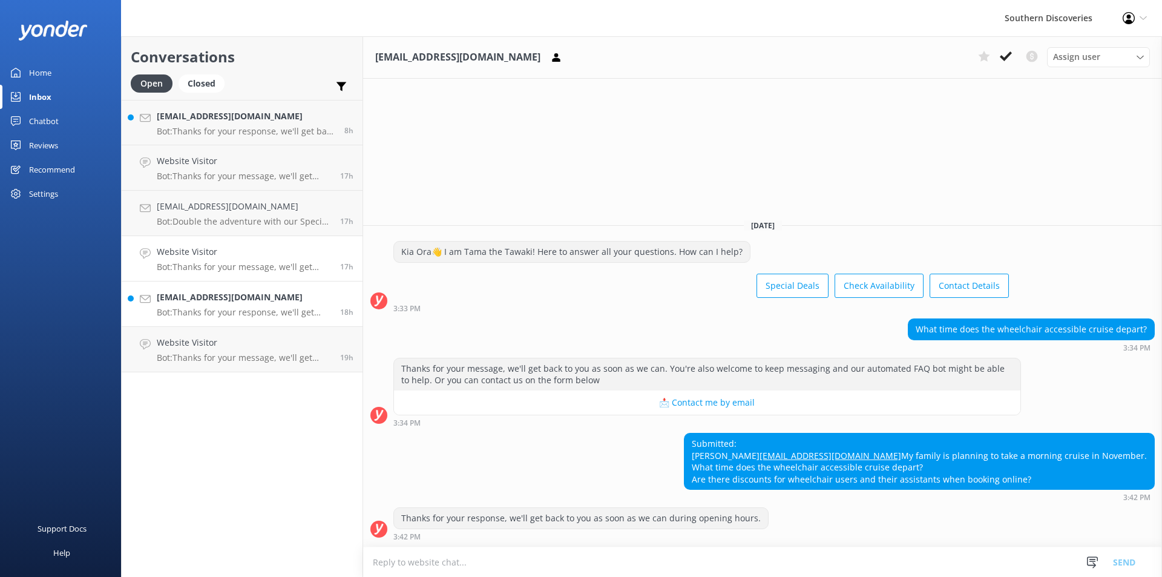
click at [300, 263] on p "Bot: Thanks for your message, we'll get back to you as soon as we can. You're a…" at bounding box center [244, 267] width 174 height 11
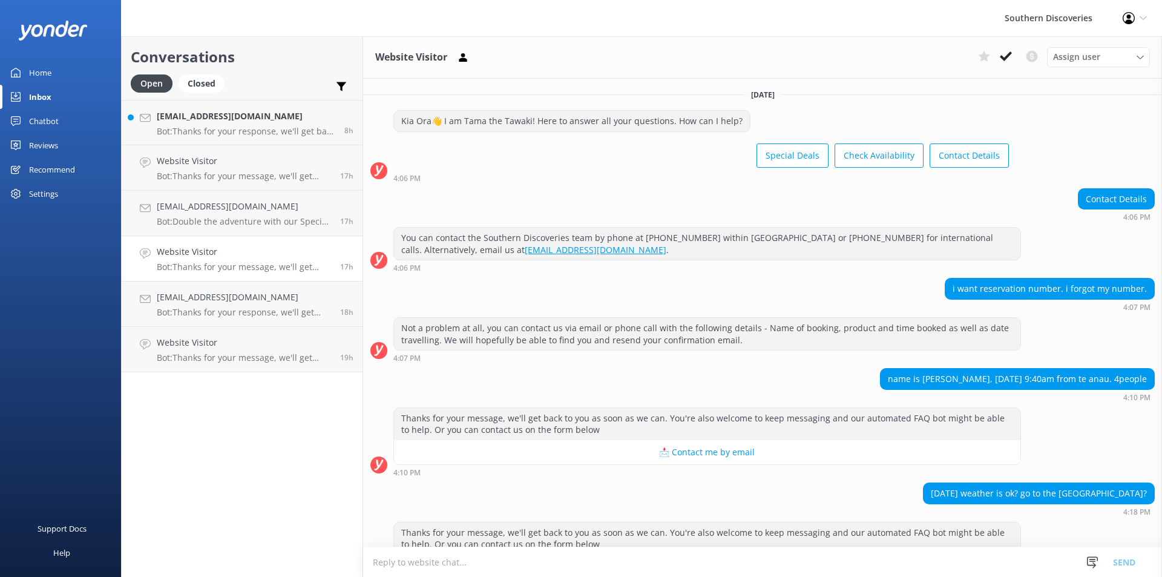
scroll to position [50, 0]
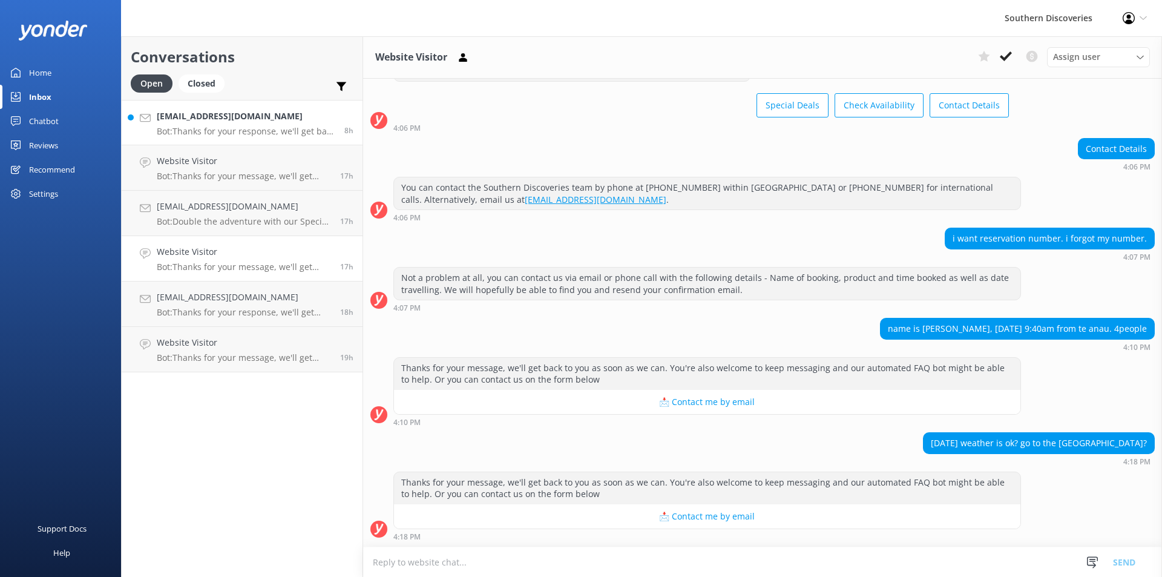
click at [237, 123] on h4 "[EMAIL_ADDRESS][DOMAIN_NAME]" at bounding box center [246, 116] width 179 height 13
